Goal: Task Accomplishment & Management: Use online tool/utility

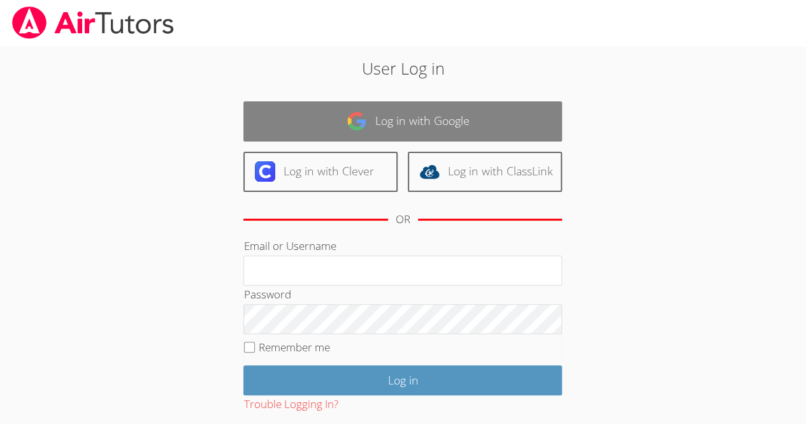
click at [363, 123] on img at bounding box center [357, 121] width 20 height 20
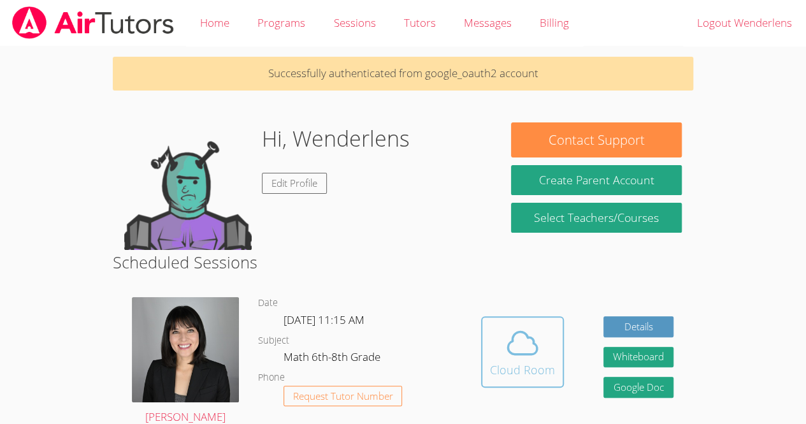
click at [519, 337] on icon at bounding box center [523, 343] width 36 height 36
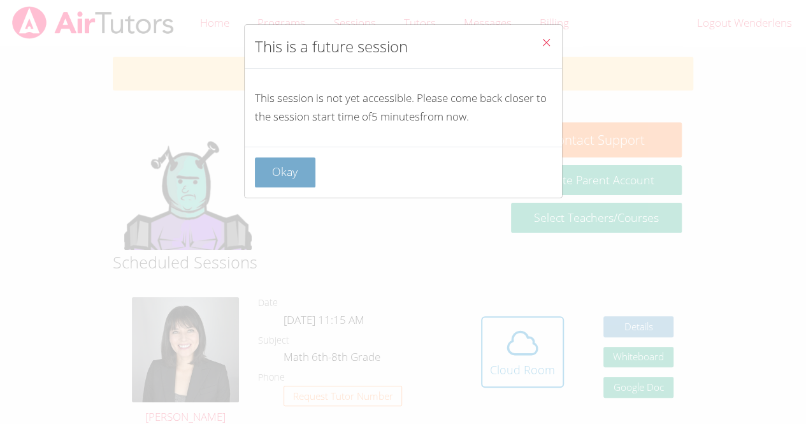
click at [277, 183] on button "Okay" at bounding box center [285, 172] width 61 height 30
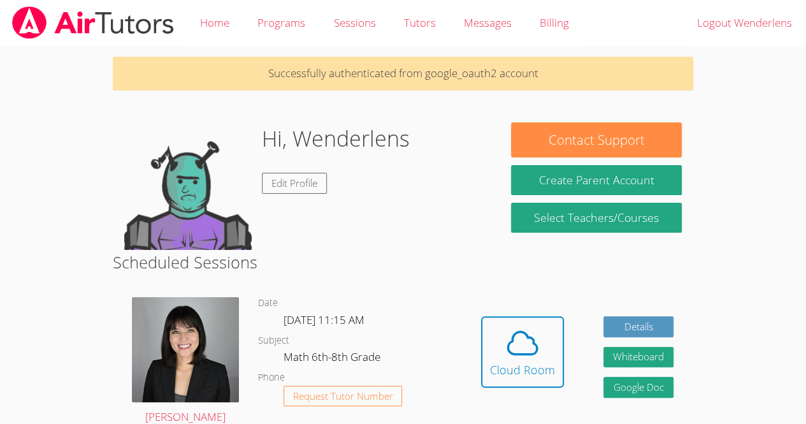
click at [456, 341] on dl "Date Fri Sep 26, 11:15 AM Subject Math 6th-8th Grade Phone Request Tutor Number" at bounding box center [359, 361] width 203 height 133
click at [491, 364] on div "Cloud Room" at bounding box center [522, 370] width 65 height 18
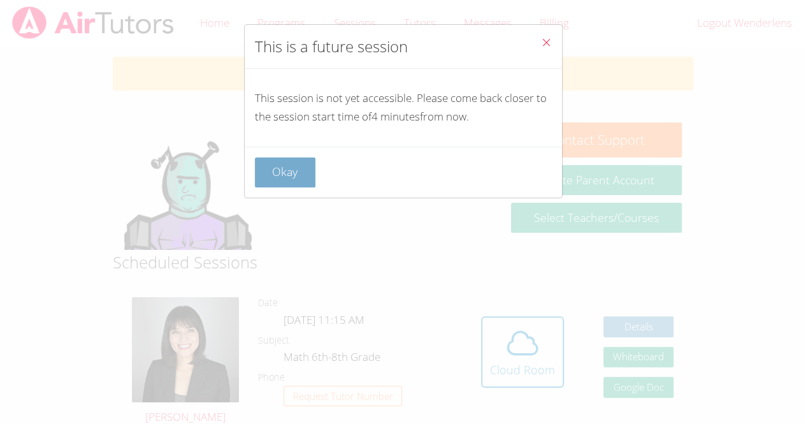
click at [281, 175] on button "Okay" at bounding box center [285, 172] width 61 height 30
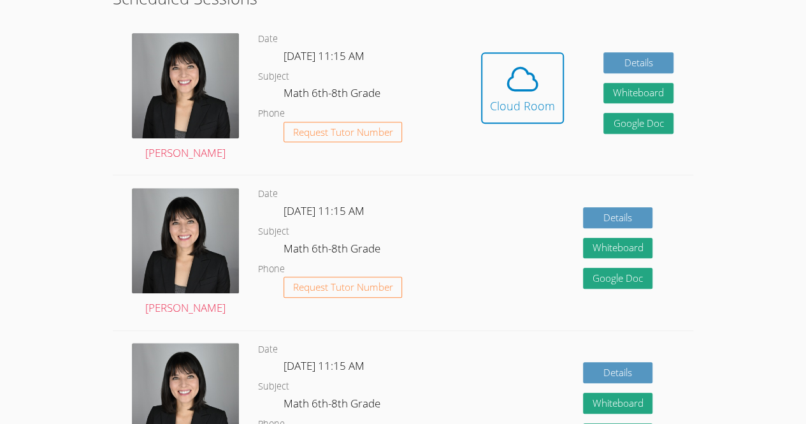
scroll to position [266, 0]
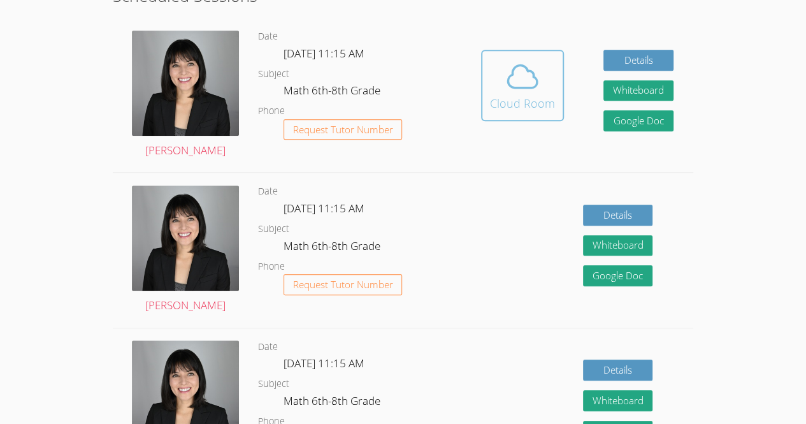
click at [509, 103] on div "Cloud Room" at bounding box center [522, 103] width 65 height 18
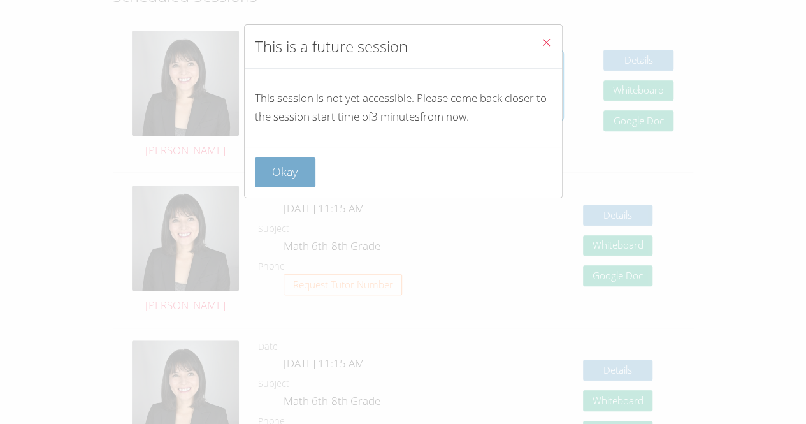
click at [293, 178] on button "Okay" at bounding box center [285, 172] width 61 height 30
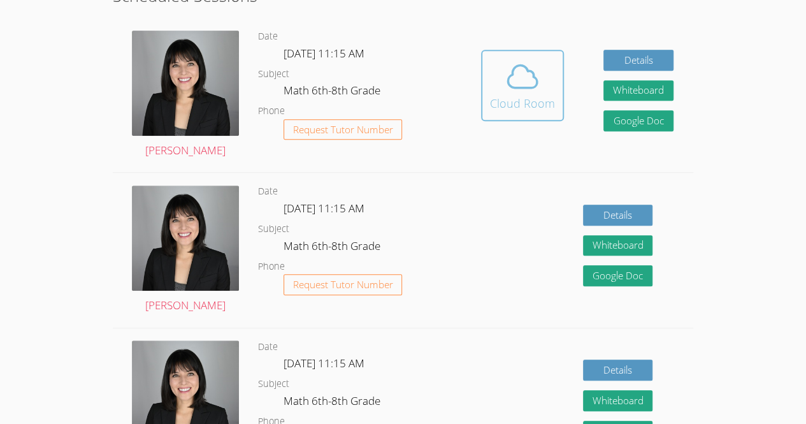
click at [548, 101] on div "Cloud Room" at bounding box center [522, 103] width 65 height 18
click at [468, 70] on div "Hidden Cloud Room Details Whiteboard Hidden Google Doc" at bounding box center [577, 95] width 232 height 154
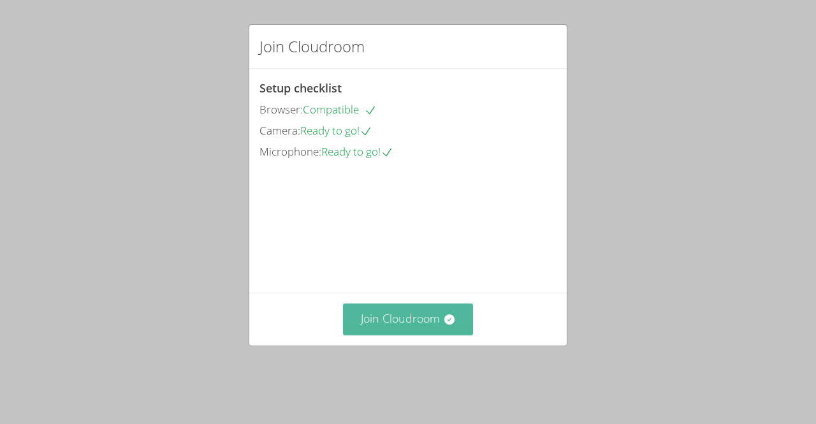
click at [400, 335] on button "Join Cloudroom" at bounding box center [408, 318] width 131 height 31
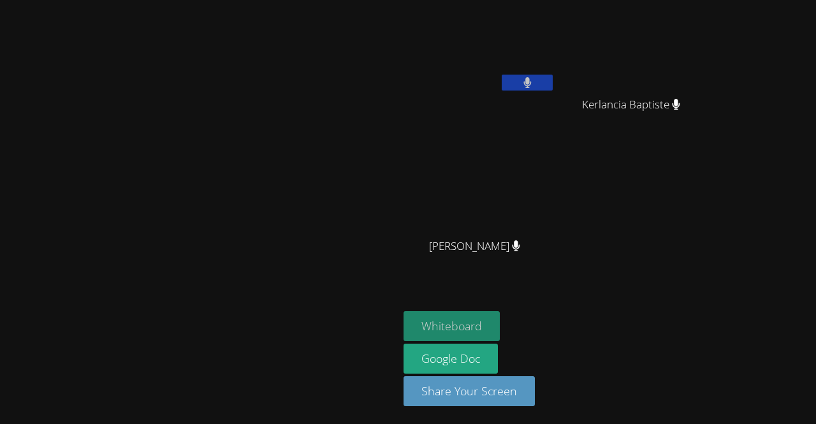
click at [500, 314] on button "Whiteboard" at bounding box center [451, 326] width 96 height 30
click at [553, 75] on button at bounding box center [527, 83] width 51 height 16
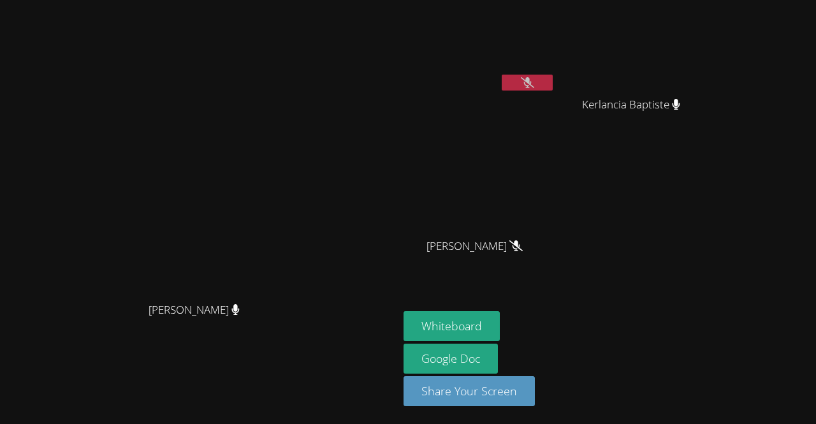
click at [548, 65] on video at bounding box center [479, 47] width 152 height 85
click at [548, 81] on button at bounding box center [527, 83] width 51 height 16
click at [555, 261] on div "Hansley Bonhomme" at bounding box center [479, 257] width 152 height 51
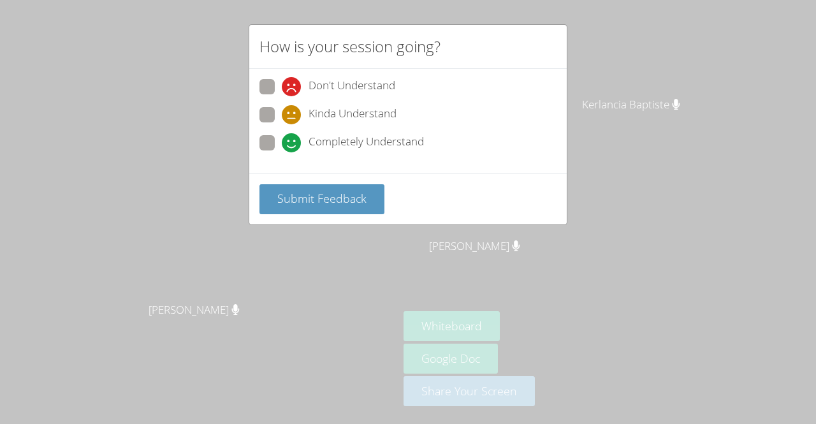
click at [344, 106] on span "Kinda Understand" at bounding box center [353, 114] width 88 height 19
click at [293, 107] on input "Kinda Understand" at bounding box center [287, 112] width 11 height 11
radio input "true"
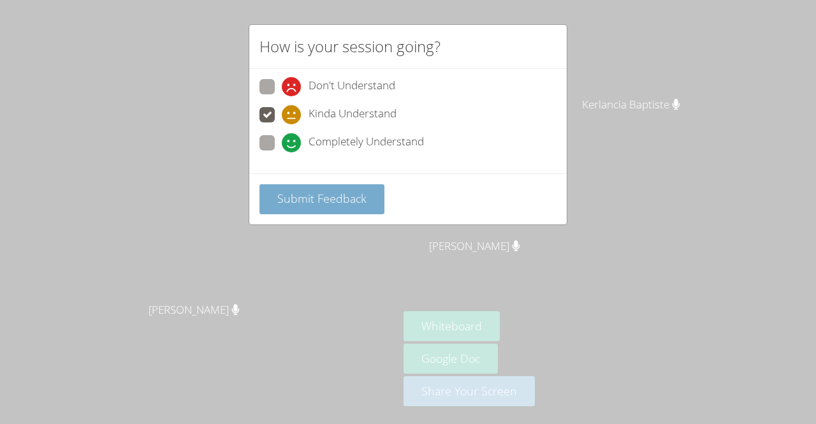
click at [343, 196] on span "Submit Feedback" at bounding box center [321, 198] width 89 height 15
